Goal: Find specific page/section: Find specific page/section

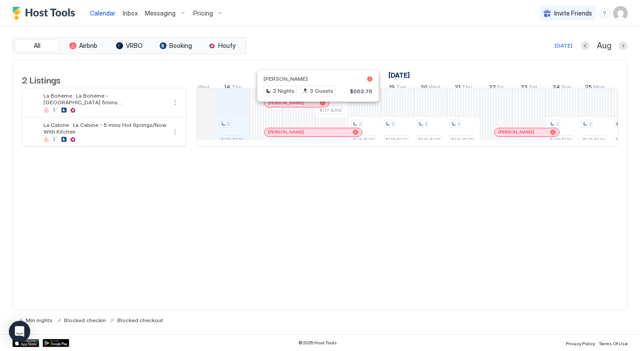
click at [314, 107] on div at bounding box center [313, 102] width 7 height 7
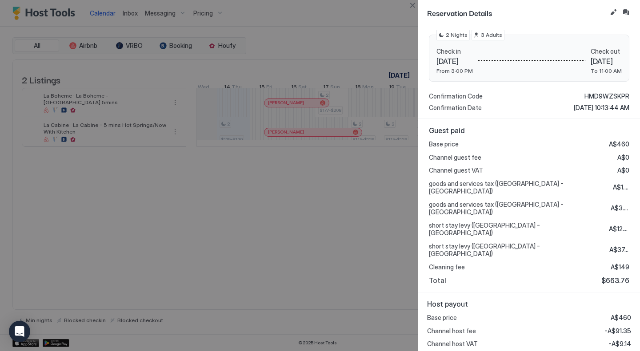
click at [321, 180] on div at bounding box center [320, 175] width 640 height 351
click at [309, 135] on div at bounding box center [320, 175] width 640 height 351
click at [413, 7] on button "Close" at bounding box center [412, 5] width 11 height 11
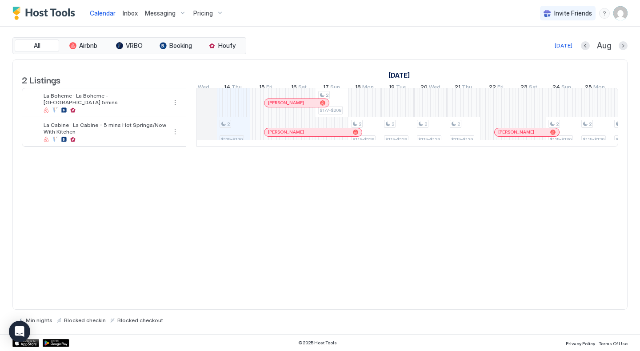
click at [313, 136] on div at bounding box center [313, 132] width 7 height 7
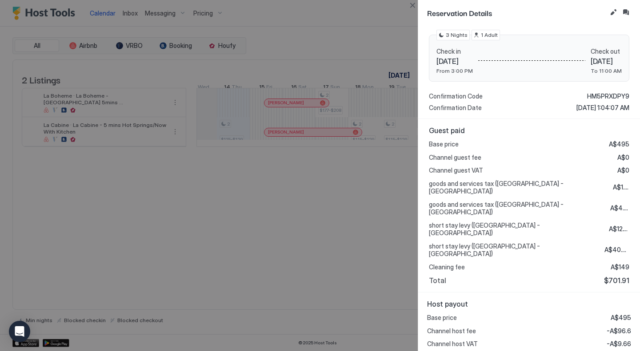
click at [371, 235] on div at bounding box center [320, 175] width 640 height 351
click at [409, 6] on button "Close" at bounding box center [412, 5] width 11 height 11
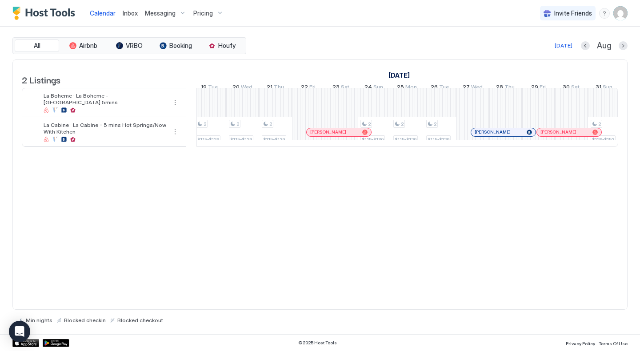
click at [350, 136] on div at bounding box center [349, 132] width 7 height 7
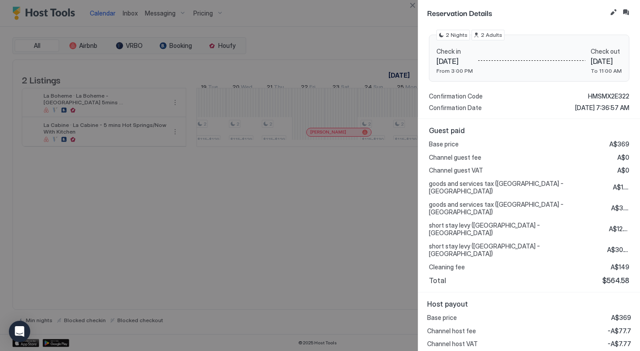
click at [353, 176] on div at bounding box center [320, 175] width 640 height 351
click at [411, 2] on button "Close" at bounding box center [412, 5] width 11 height 11
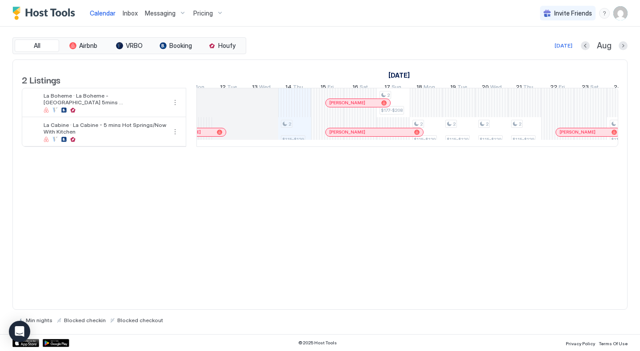
click at [360, 129] on div "[PERSON_NAME]" at bounding box center [360, 124] width 99 height 10
click at [359, 136] on div at bounding box center [359, 132] width 7 height 7
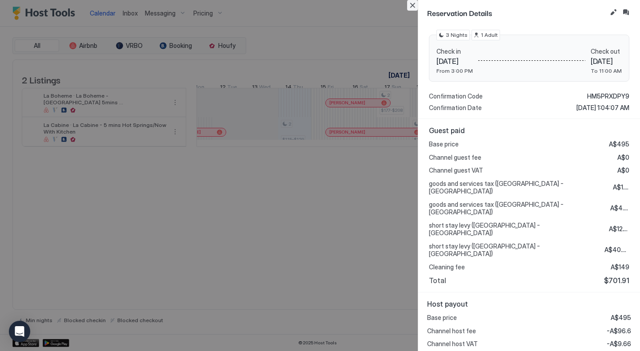
click at [410, 4] on button "Close" at bounding box center [412, 5] width 11 height 11
